Goal: Book appointment/travel/reservation

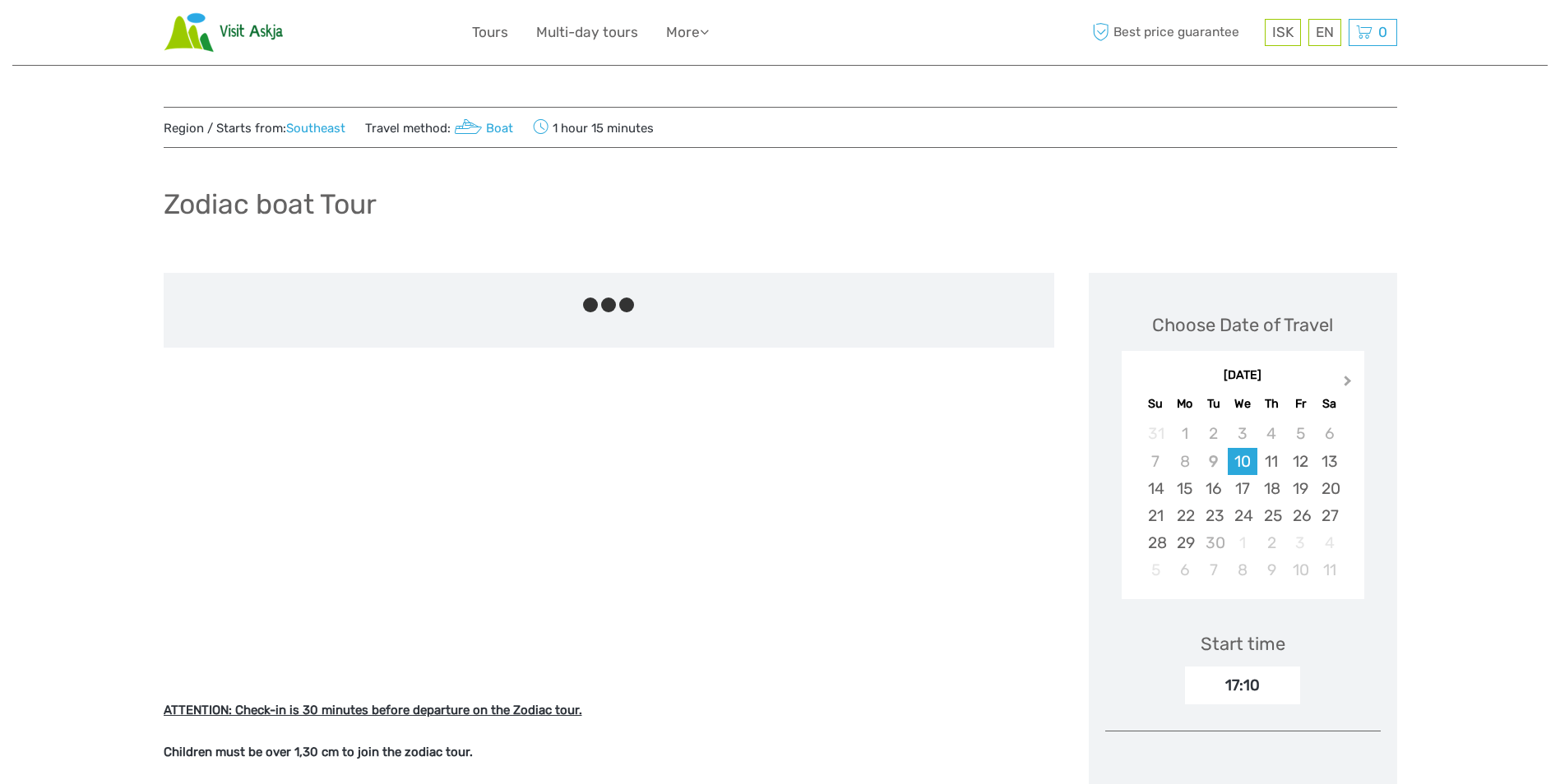
click at [1348, 377] on button "Next Month" at bounding box center [1349, 384] width 26 height 26
click at [1164, 489] on div "12" at bounding box center [1156, 489] width 29 height 27
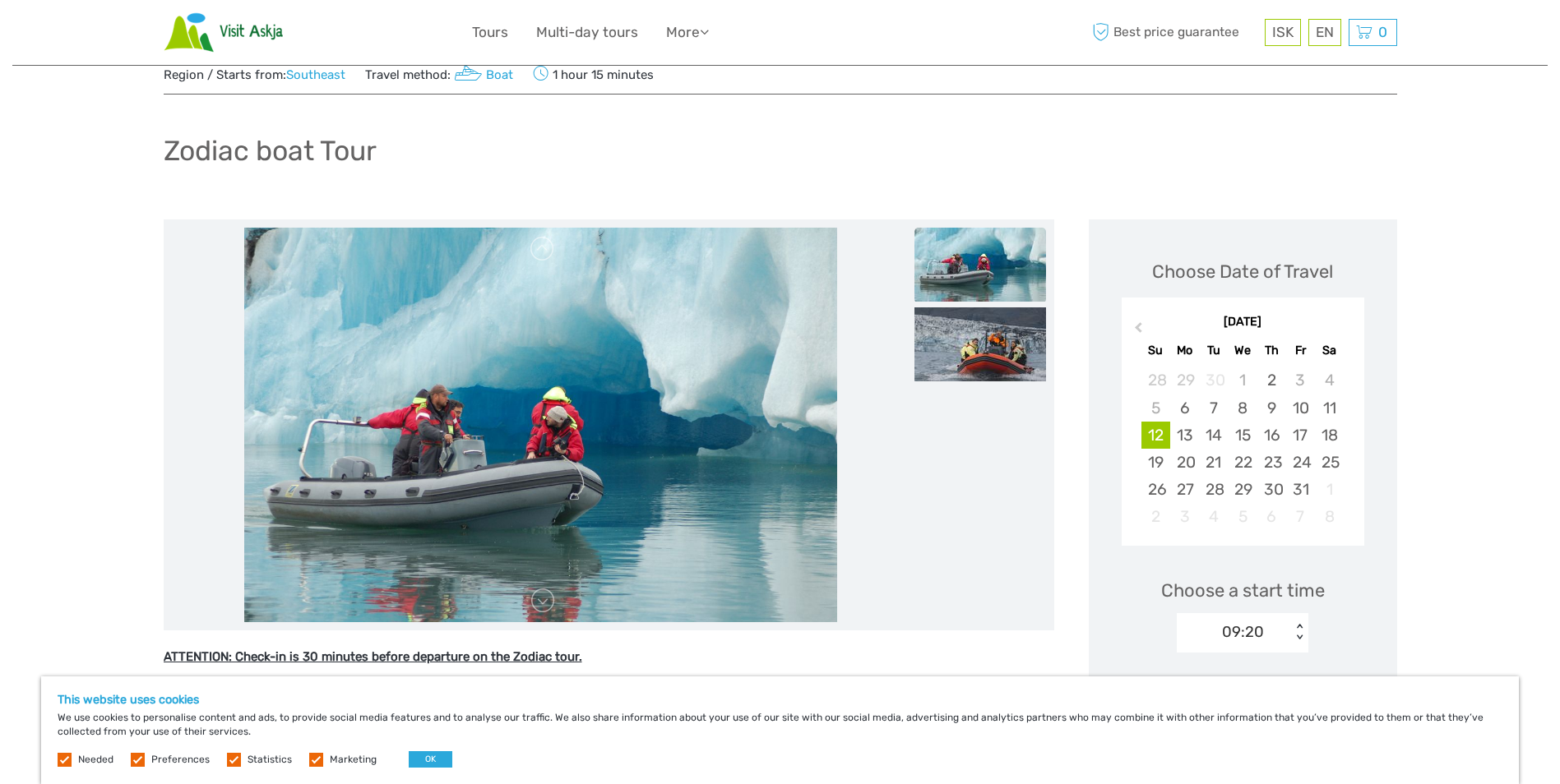
scroll to position [82, 0]
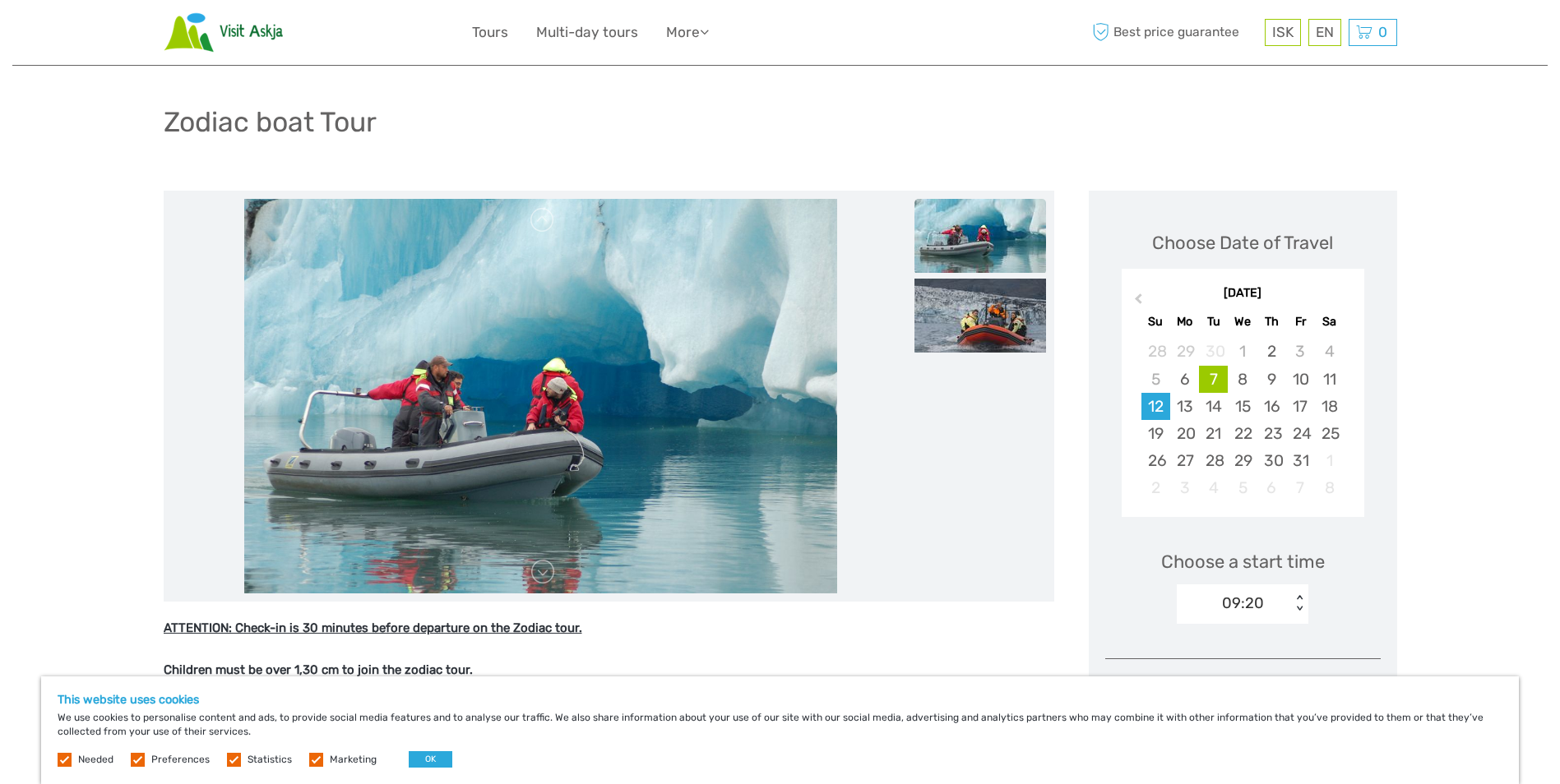
click at [1221, 376] on div "7" at bounding box center [1213, 379] width 29 height 27
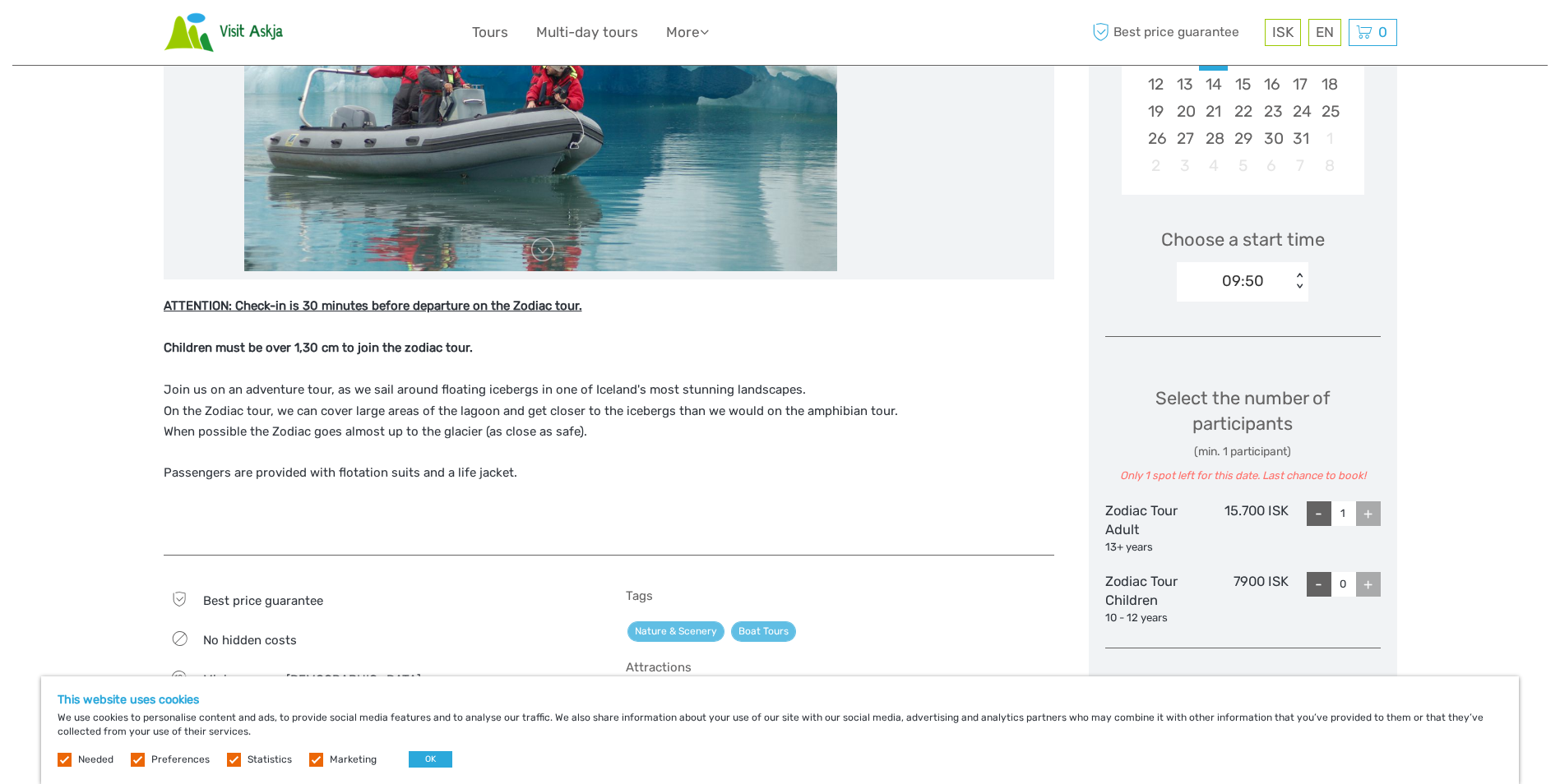
scroll to position [411, 0]
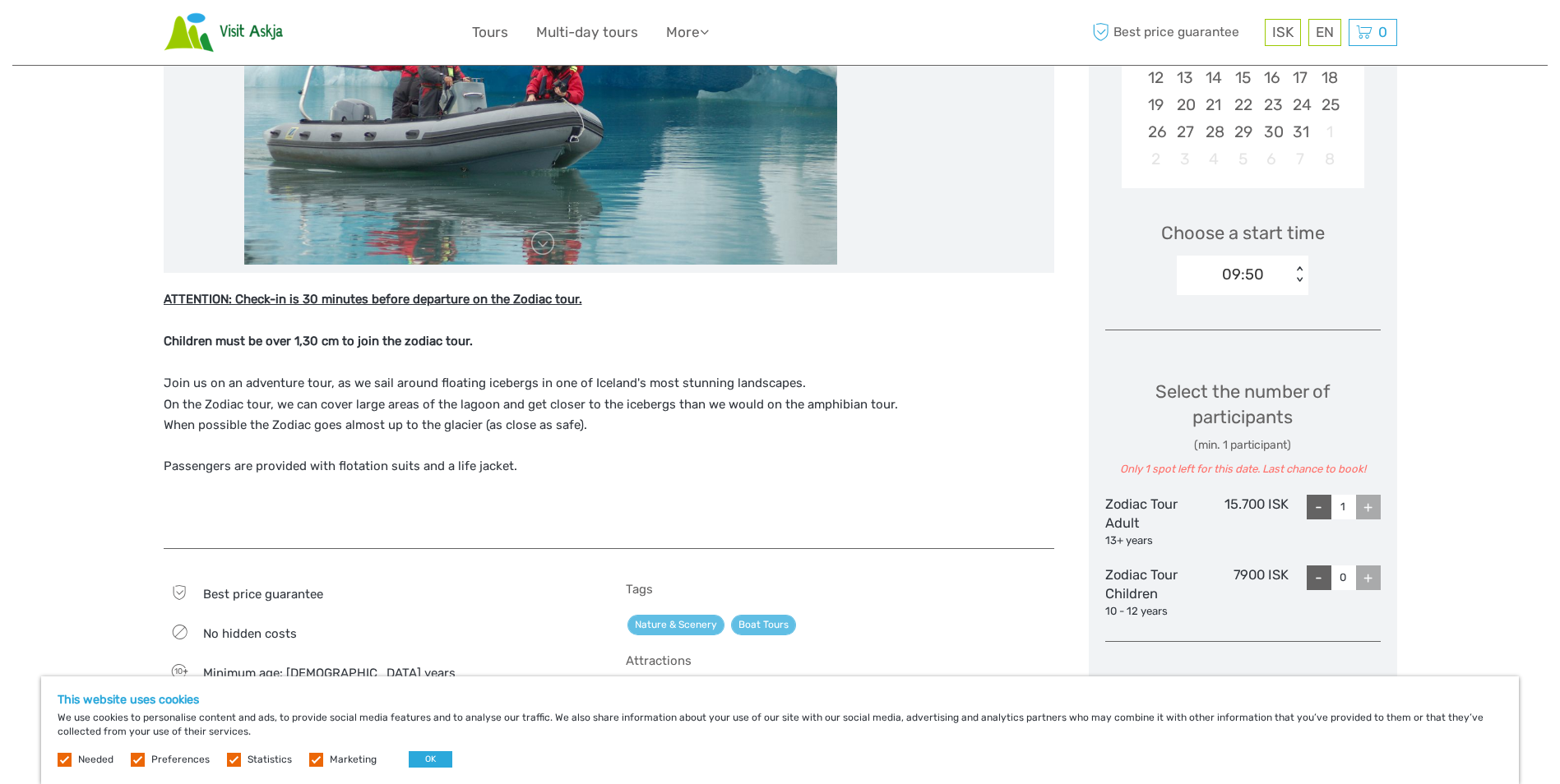
click at [1380, 489] on div "Choose Date of Travel October 2025 Previous Month October 2025 Su Mo Tu We Th F…" at bounding box center [1242, 341] width 308 height 959
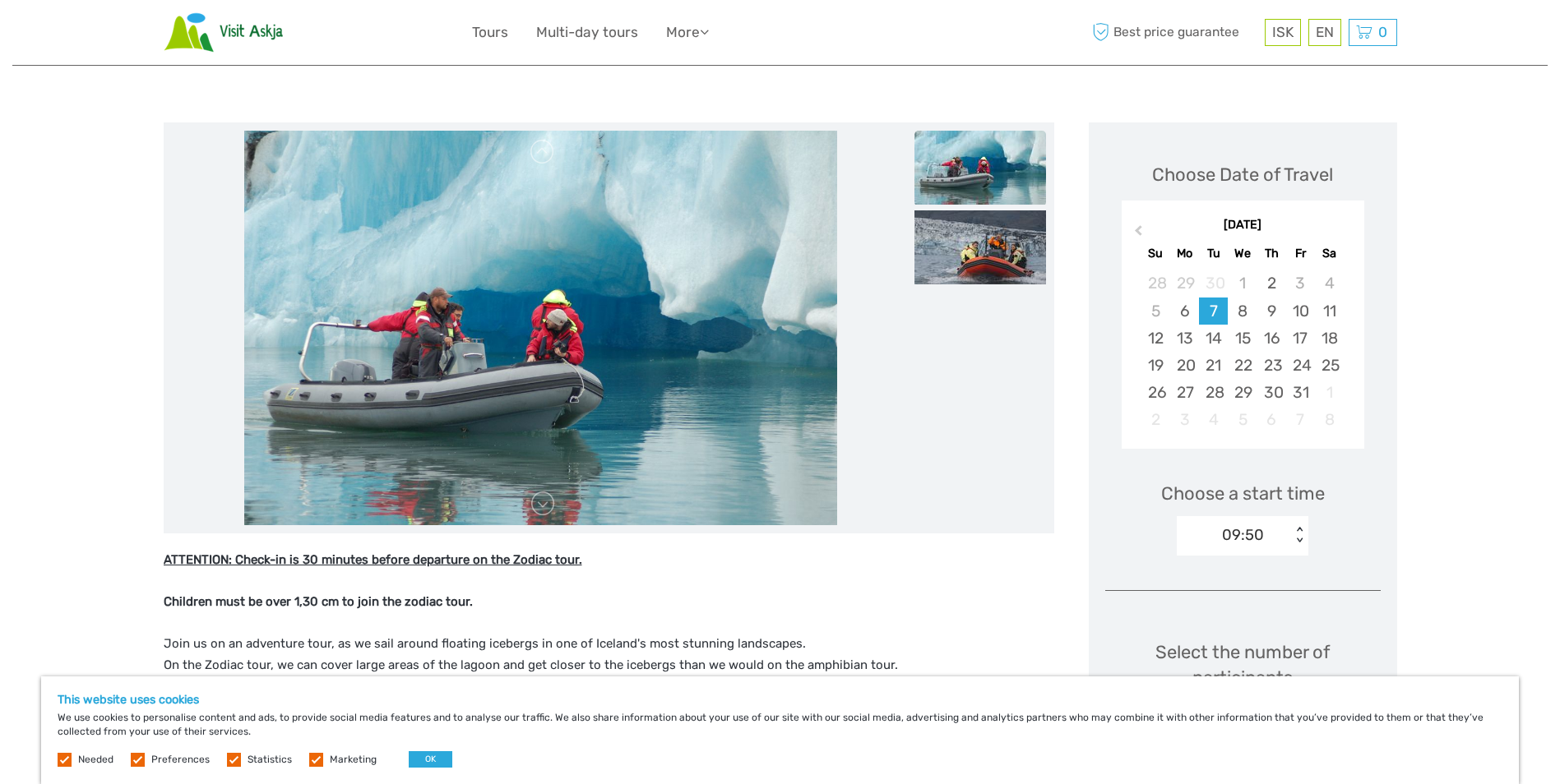
scroll to position [164, 0]
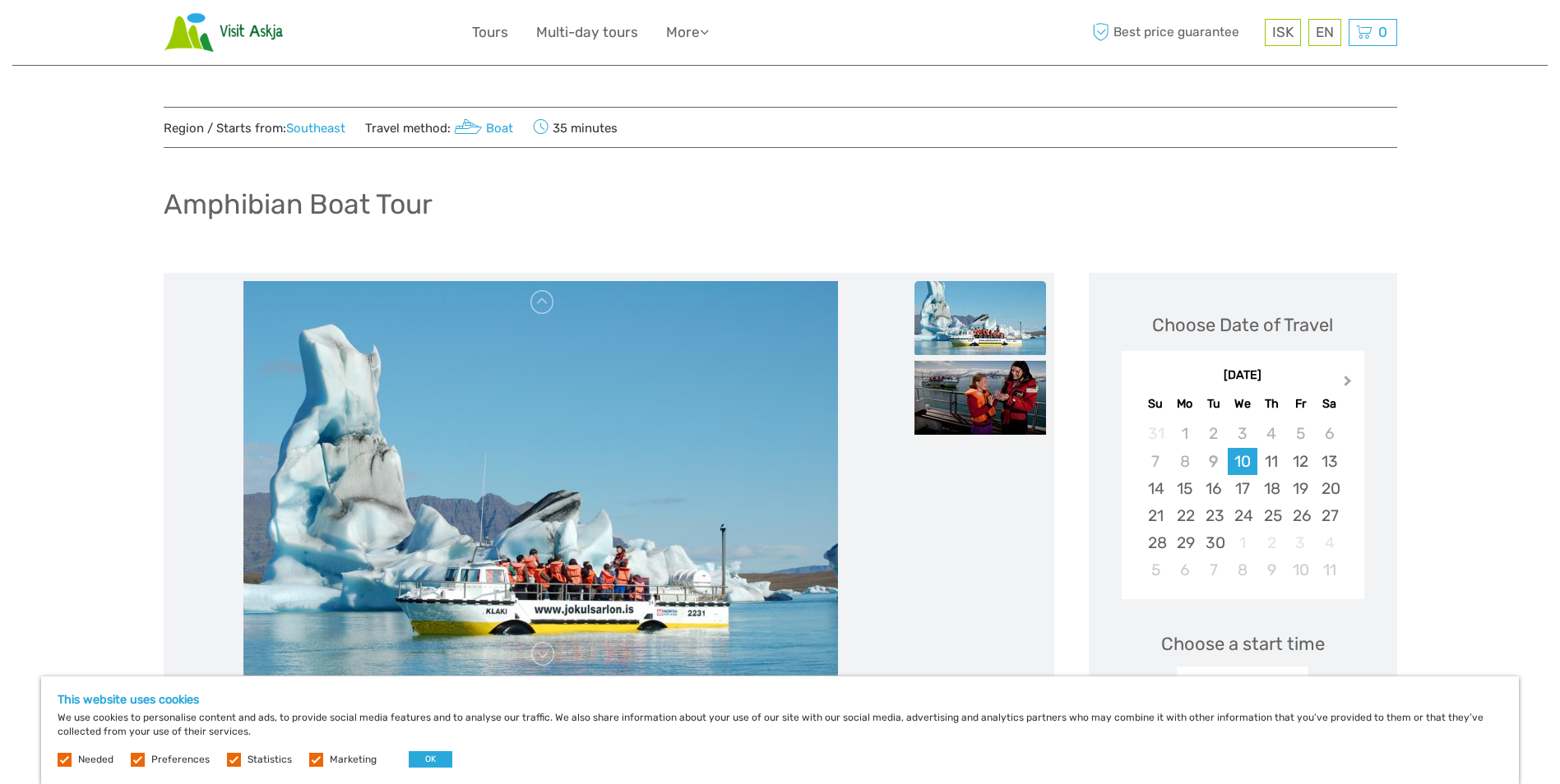
click at [1352, 380] on button "Next Month" at bounding box center [1349, 384] width 26 height 26
click at [1212, 461] on div "7" at bounding box center [1213, 462] width 29 height 27
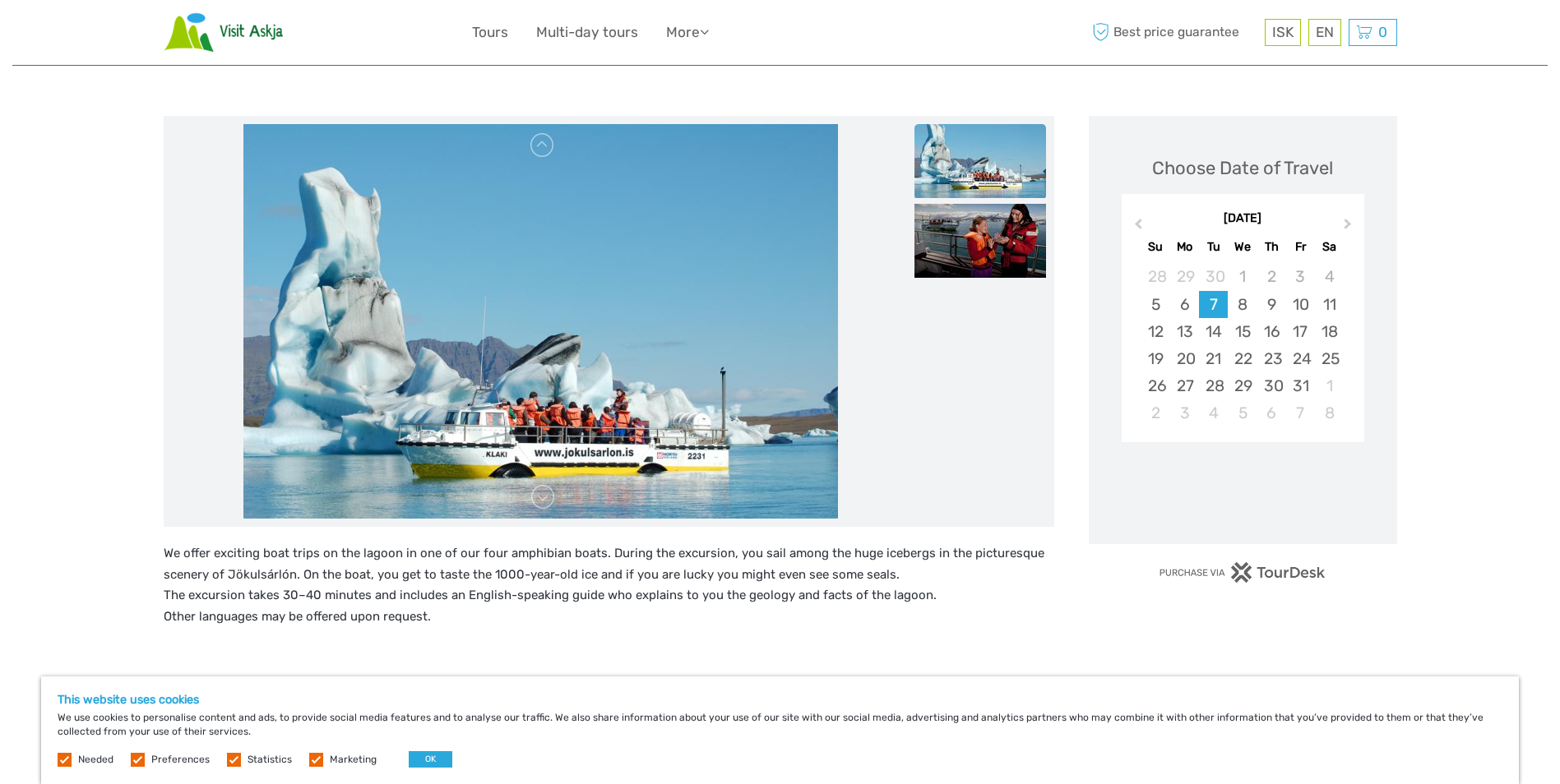
scroll to position [164, 0]
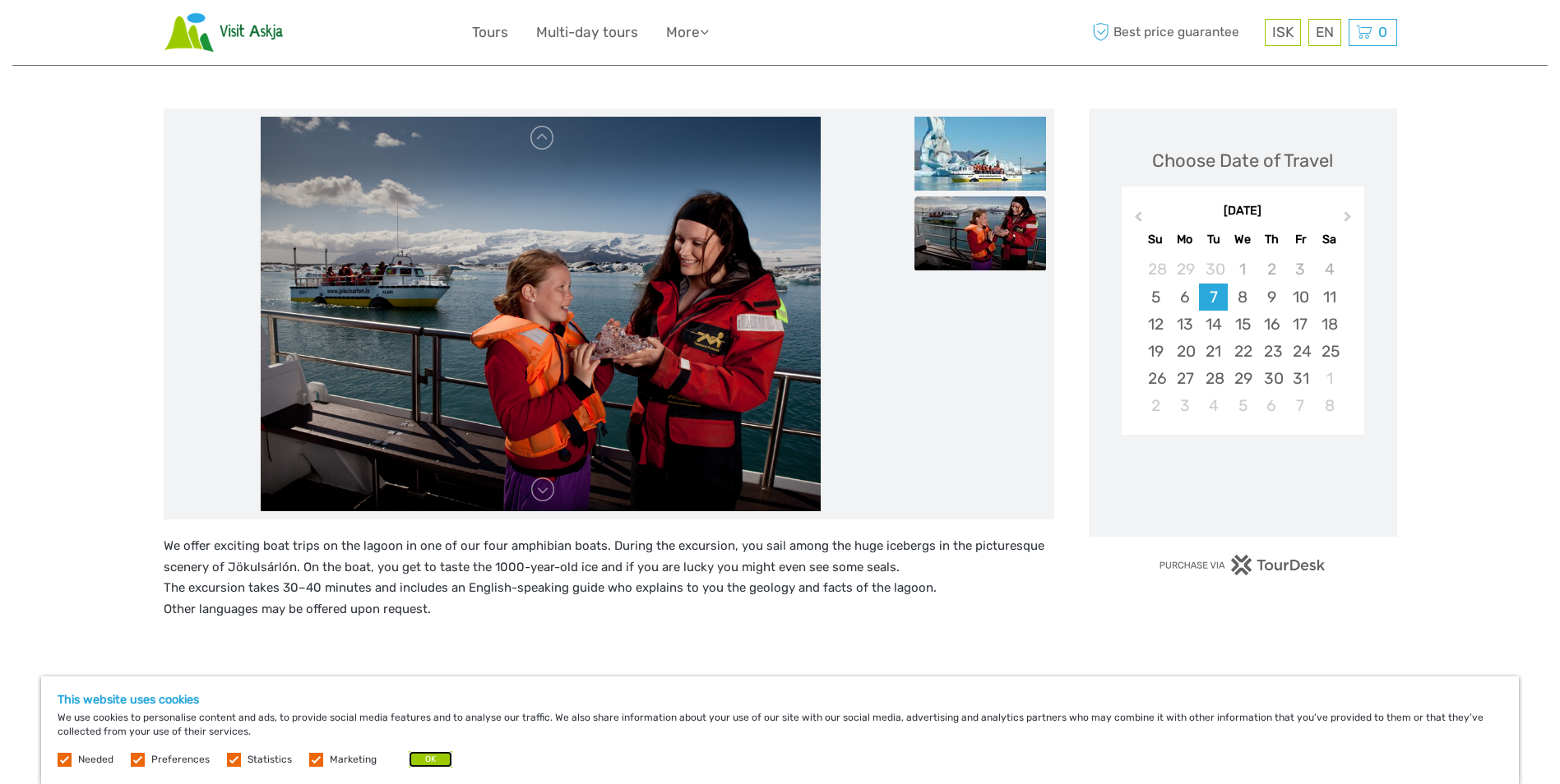
click at [424, 756] on button "OK" at bounding box center [430, 760] width 43 height 16
